Goal: Find specific page/section: Find specific page/section

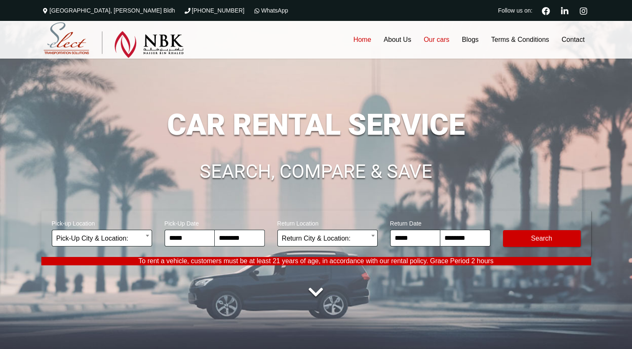
click at [435, 35] on link "Our cars" at bounding box center [437, 40] width 38 height 38
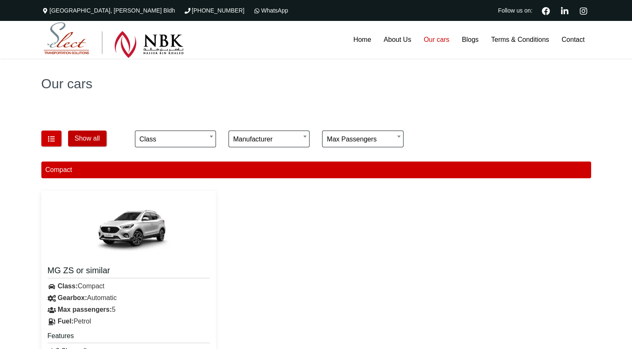
click at [90, 141] on button "Show all" at bounding box center [87, 138] width 38 height 16
click at [46, 140] on button "button" at bounding box center [51, 138] width 20 height 16
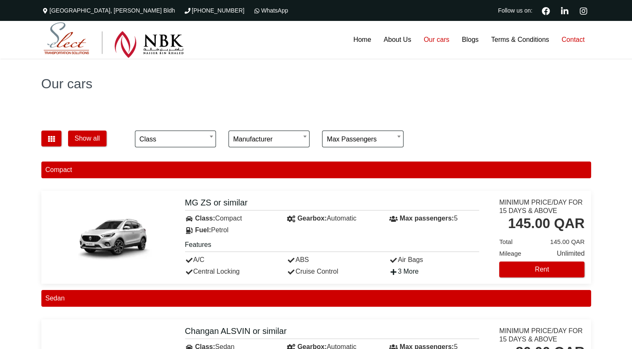
click at [563, 38] on link "Contact" at bounding box center [573, 40] width 36 height 38
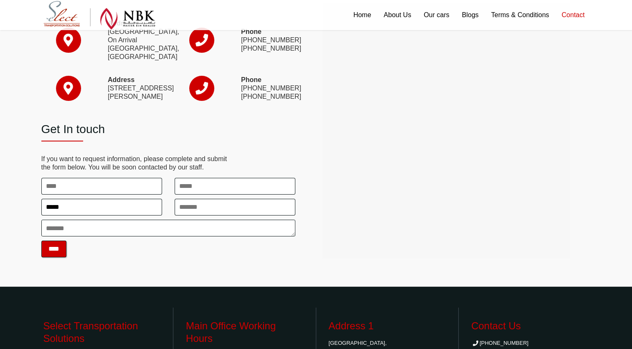
scroll to position [84, 0]
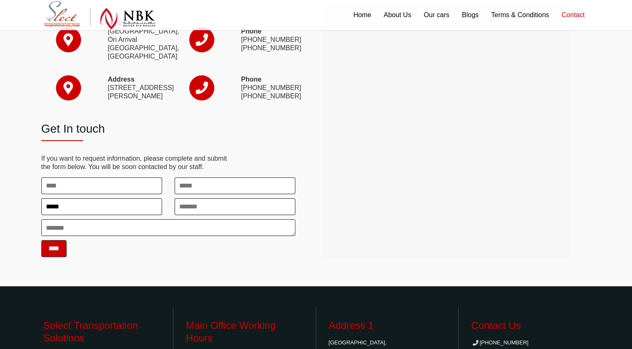
drag, startPoint x: 409, startPoint y: 168, endPoint x: 450, endPoint y: 215, distance: 62.8
click at [450, 215] on div at bounding box center [447, 130] width 244 height 251
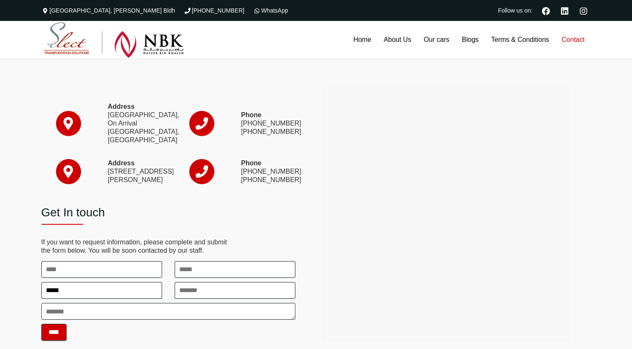
scroll to position [0, 0]
